Goal: Transaction & Acquisition: Purchase product/service

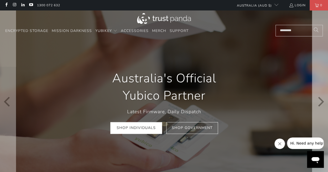
click at [318, 106] on icon "Next" at bounding box center [320, 102] width 10 height 110
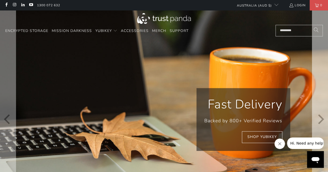
click at [318, 107] on icon "Next" at bounding box center [320, 119] width 10 height 131
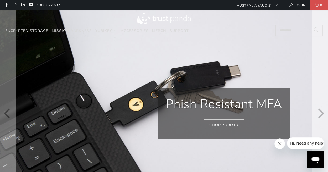
click at [318, 107] on icon "Next" at bounding box center [320, 114] width 10 height 124
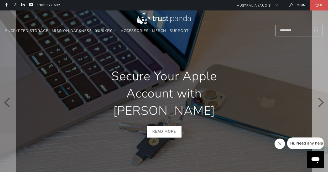
click at [318, 105] on icon "Next" at bounding box center [320, 102] width 10 height 111
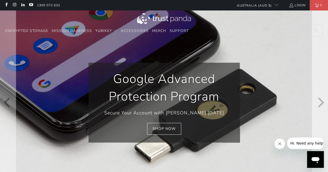
scroll to position [0, 173]
click at [318, 105] on icon "Next" at bounding box center [320, 102] width 10 height 111
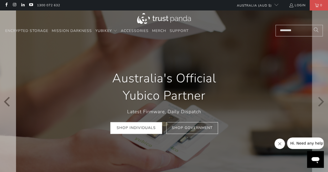
click at [12, 98] on icon "Previous" at bounding box center [8, 102] width 10 height 110
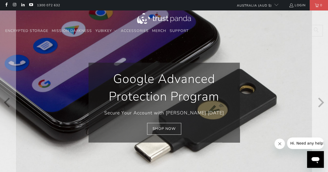
click at [319, 97] on icon "Next" at bounding box center [320, 102] width 10 height 111
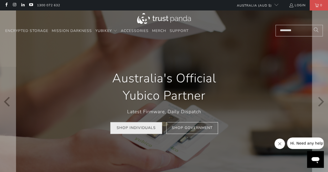
click at [137, 126] on link "Shop Individuals" at bounding box center [136, 129] width 52 height 12
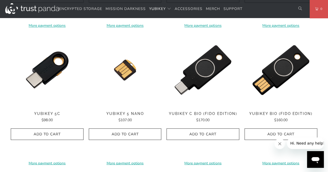
scroll to position [315, 0]
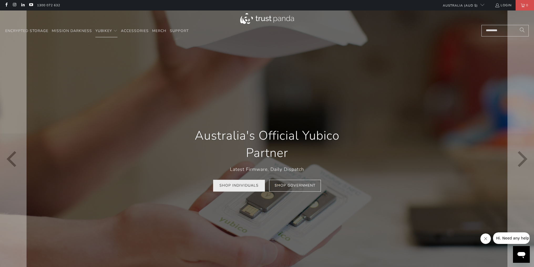
click at [235, 186] on link "Shop Individuals" at bounding box center [239, 186] width 52 height 12
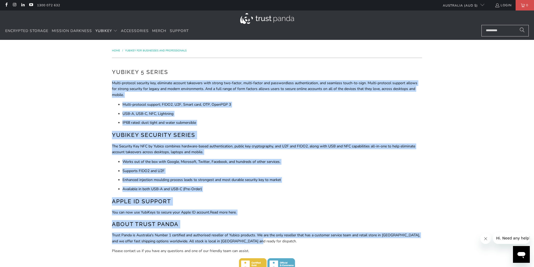
drag, startPoint x: 109, startPoint y: 82, endPoint x: 259, endPoint y: 243, distance: 220.1
click at [258, 243] on div "YubiKey 5 Series Multi-protocol security key, eliminate account takeovers with …" at bounding box center [266, 175] width 315 height 225
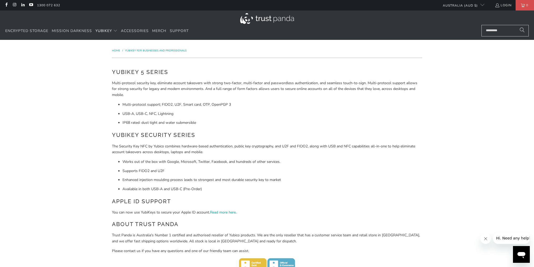
click at [263, 247] on div "YubiKey 5 Series Multi-protocol security key, eliminate account takeovers with …" at bounding box center [267, 175] width 310 height 215
